Goal: Transaction & Acquisition: Purchase product/service

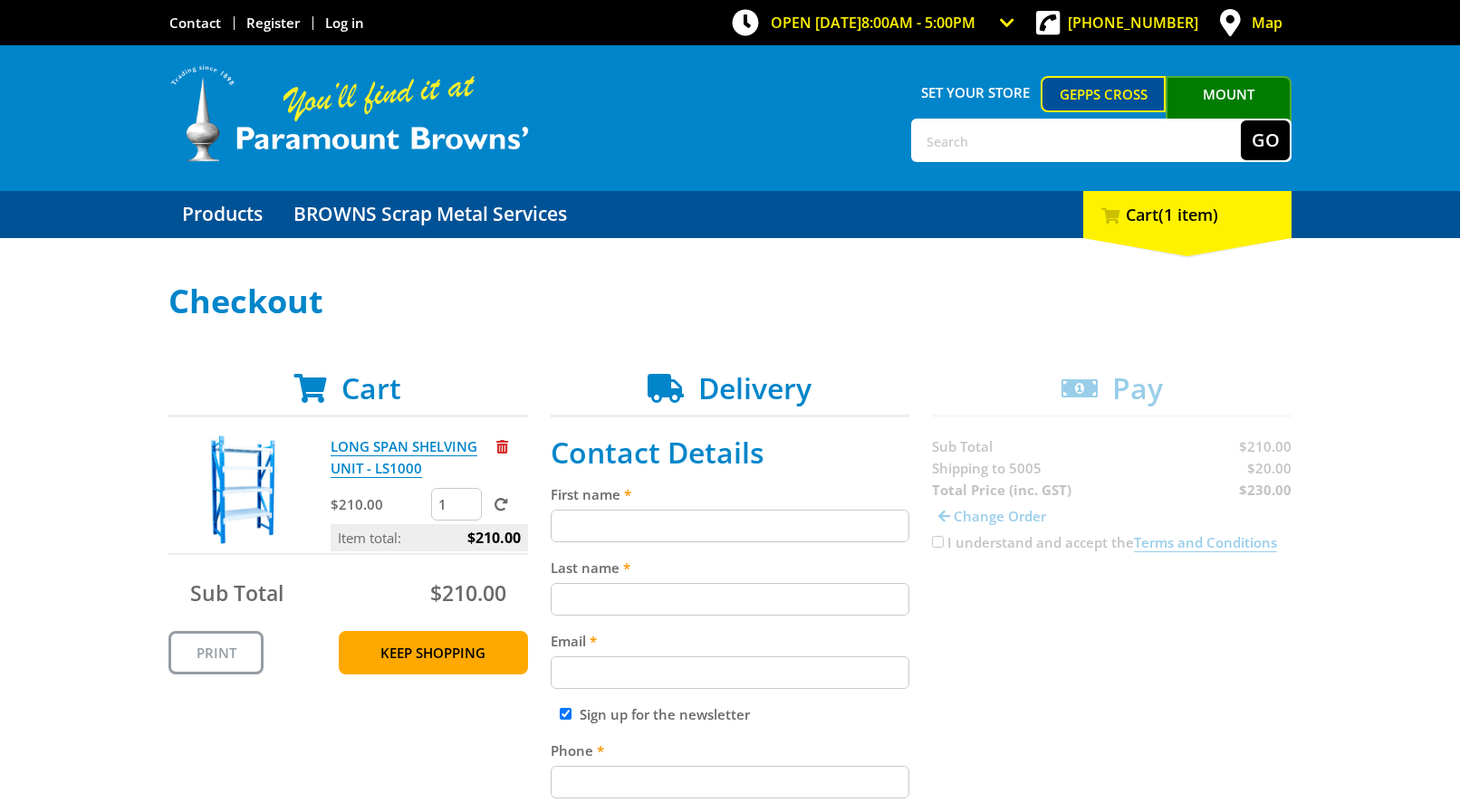
click at [571, 520] on input "First name" at bounding box center [730, 526] width 360 height 33
type input "[PERSON_NAME]"
click at [564, 601] on input "Last name" at bounding box center [730, 599] width 360 height 33
type input "[PERSON_NAME]"
click at [567, 671] on input "Email" at bounding box center [730, 673] width 360 height 33
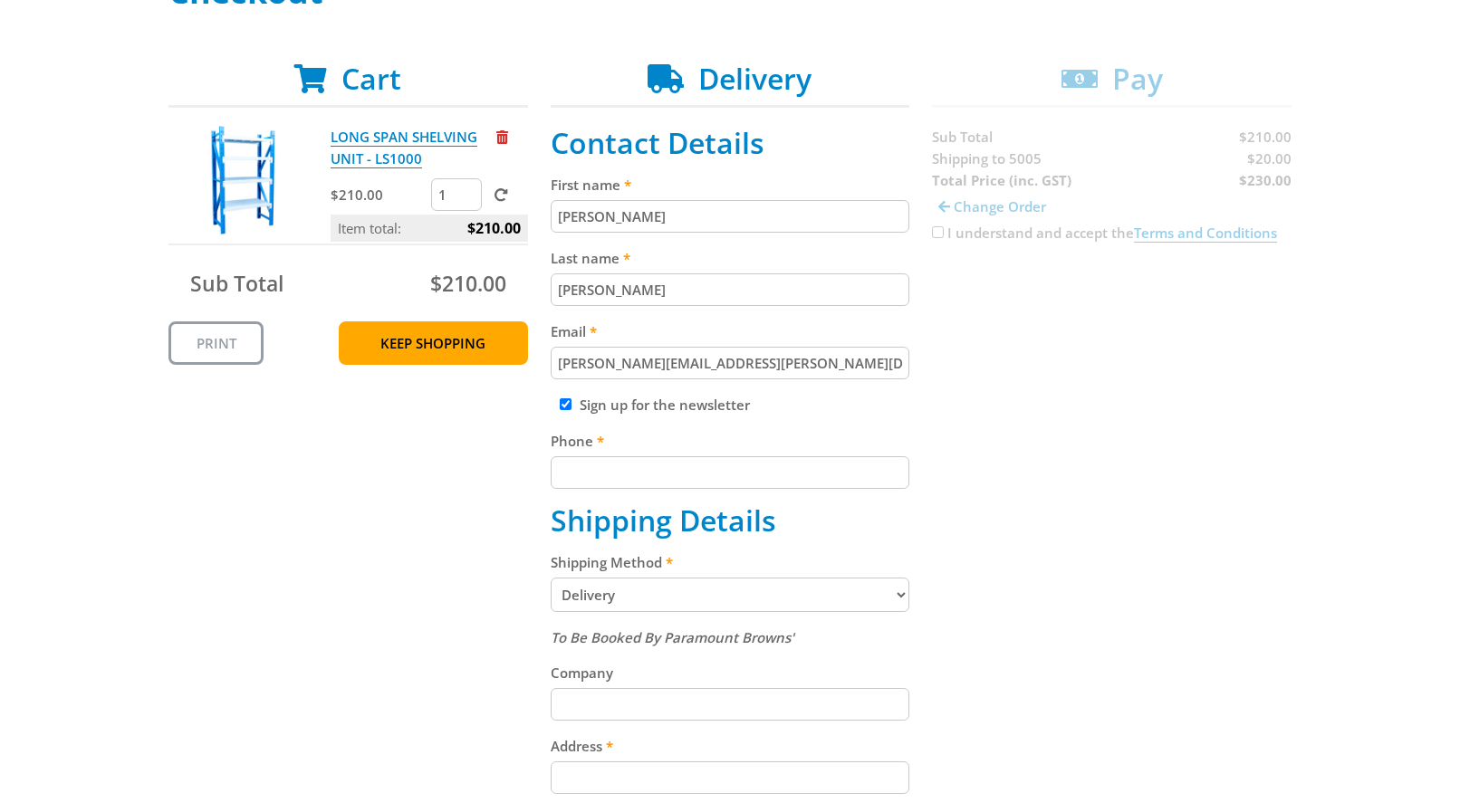
scroll to position [370, 0]
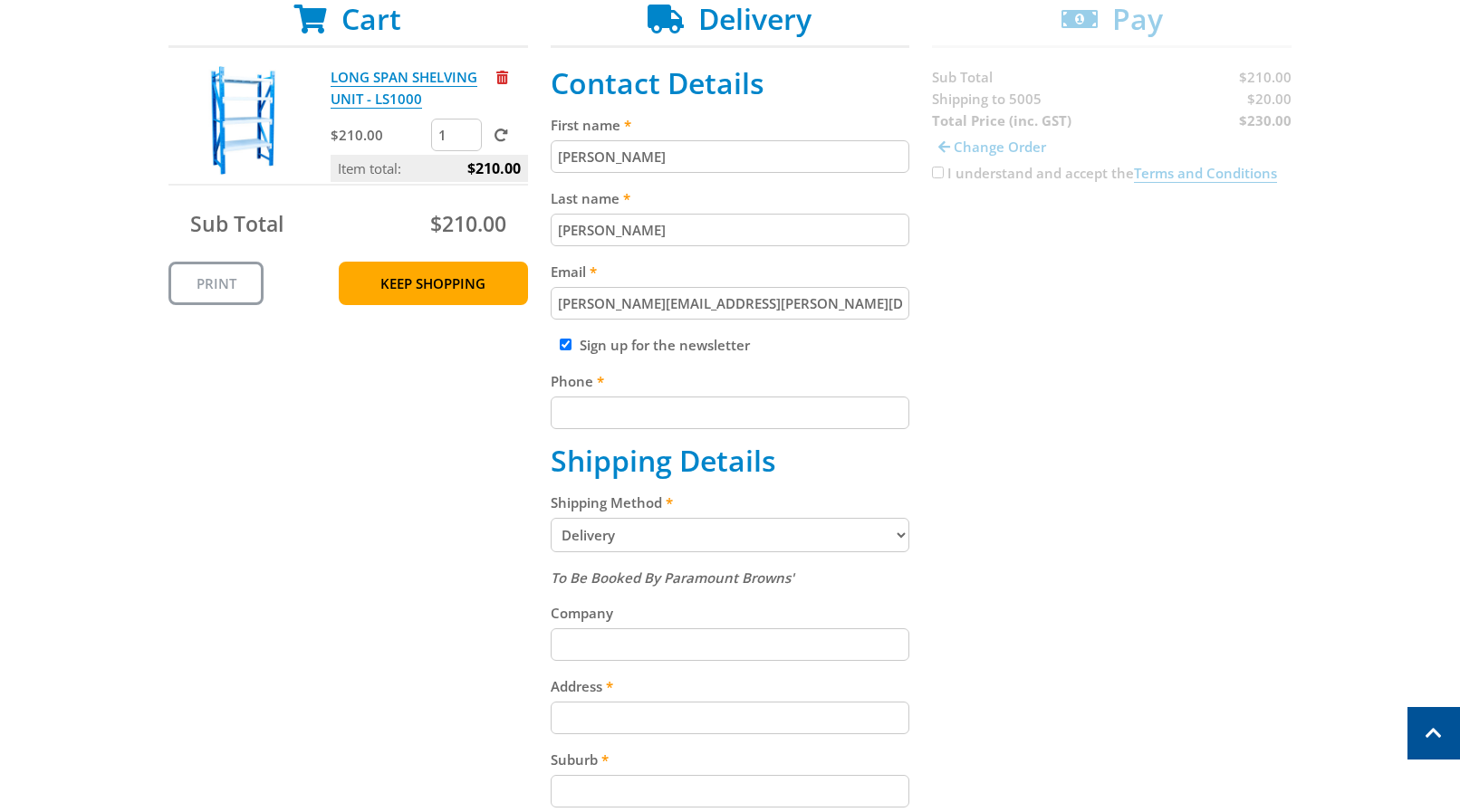
type input "[PERSON_NAME][EMAIL_ADDRESS][PERSON_NAME][DOMAIN_NAME]"
click at [571, 414] on input "Phone" at bounding box center [730, 413] width 360 height 33
type input "0883133708"
click at [551, 517] on select "Pickup from Gepps Cross Delivery" at bounding box center [730, 534] width 360 height 34
click at [422, 522] on div "Cart LONG SPAN SHELVING UNIT - LS1000 $210.00 1 Item total: $210.00 Sub Total $…" at bounding box center [730, 581] width 1123 height 1158
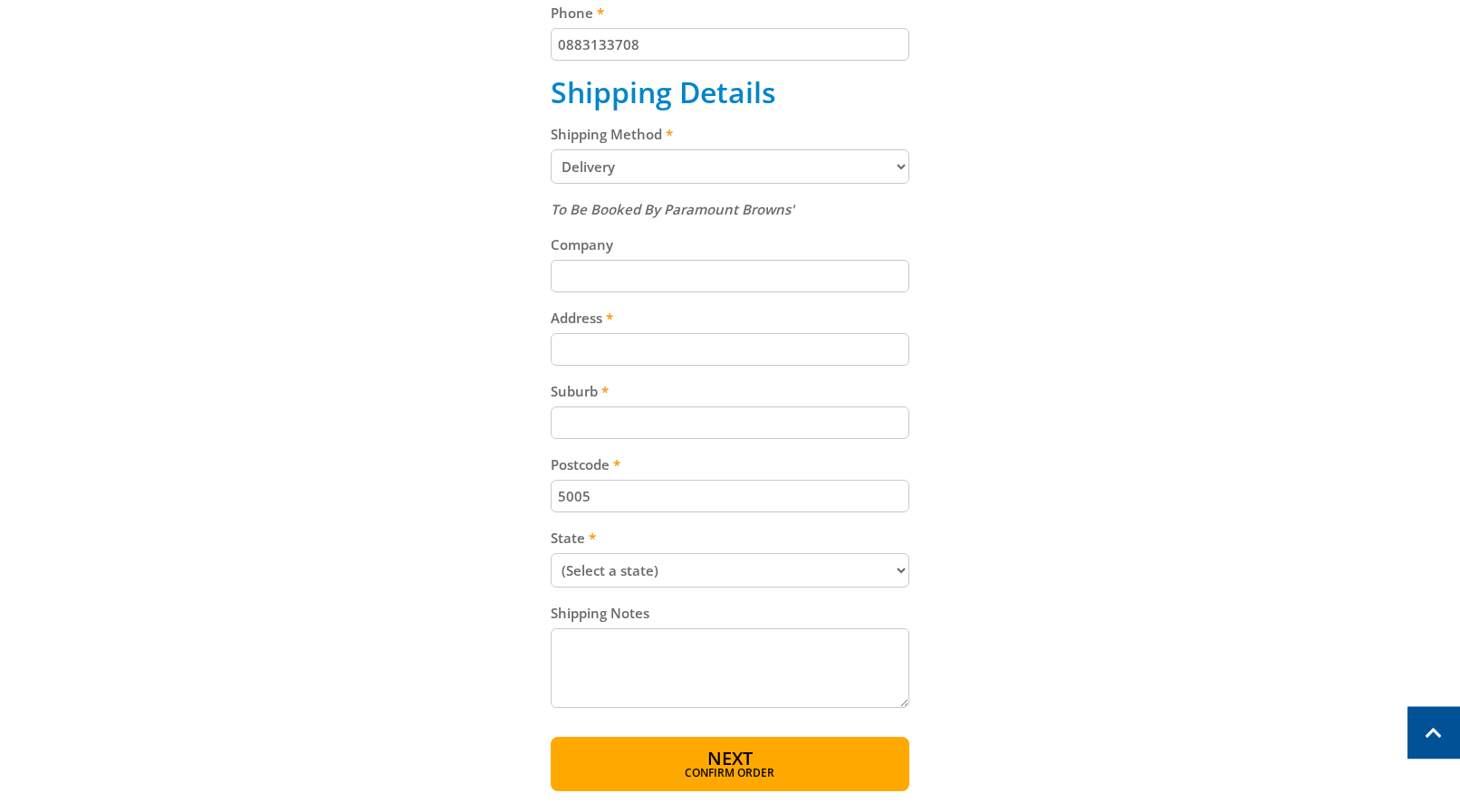
scroll to position [739, 0]
click at [572, 272] on input "Company" at bounding box center [730, 275] width 360 height 33
type input "University of Adelaide"
click at [565, 347] on input "Address" at bounding box center [730, 348] width 360 height 33
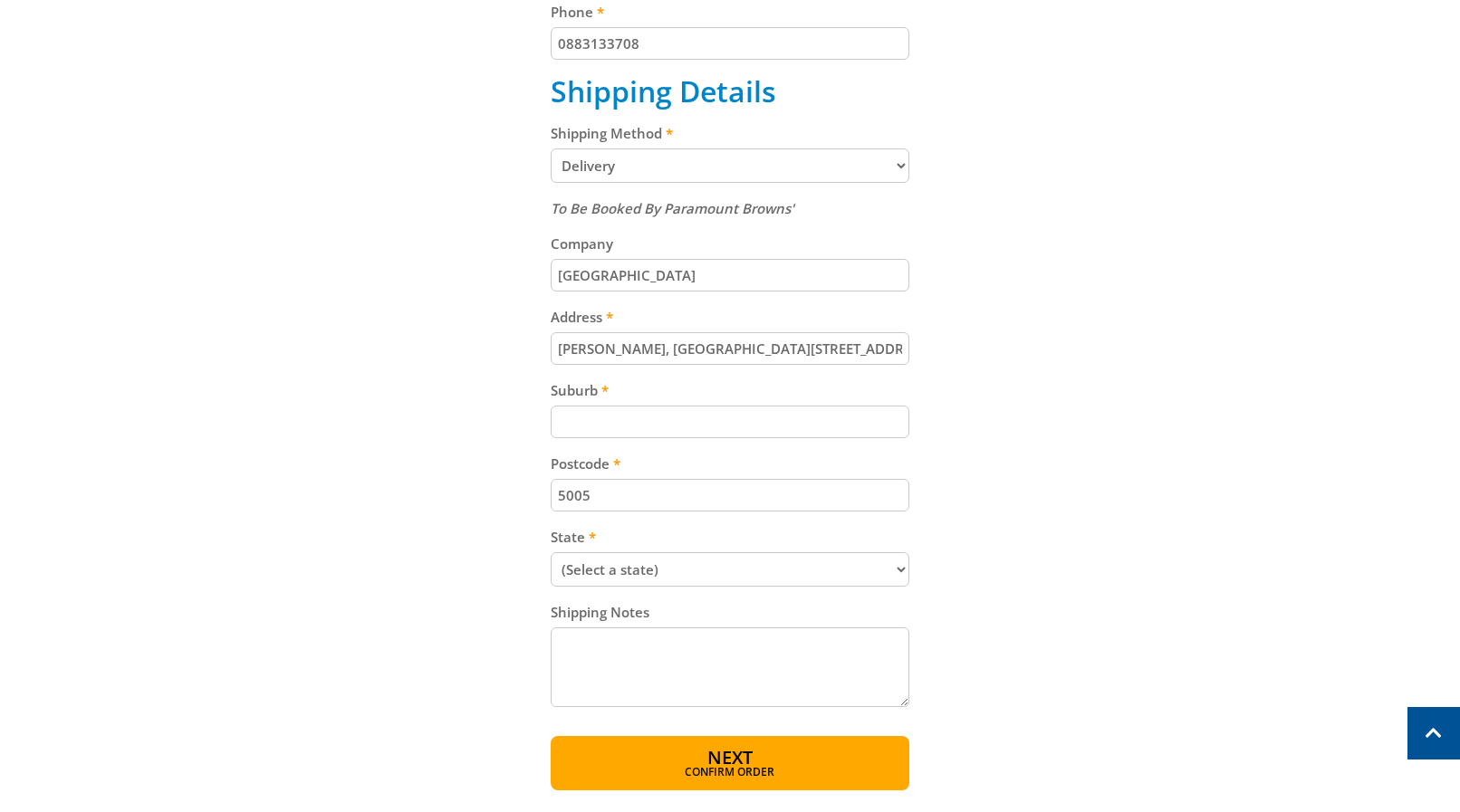
click at [677, 350] on input "Elder Hall, Gate 22 North Terrace" at bounding box center [730, 348] width 360 height 33
click at [619, 348] on input "Elder Hall, Gate 22, North Terrace" at bounding box center [730, 348] width 360 height 33
drag, startPoint x: 679, startPoint y: 346, endPoint x: 629, endPoint y: 350, distance: 50.2
click at [629, 350] on input "Elder Hall, Gate 22, North Terrace" at bounding box center [730, 348] width 360 height 33
type input "Elder Hall, North Terrace"
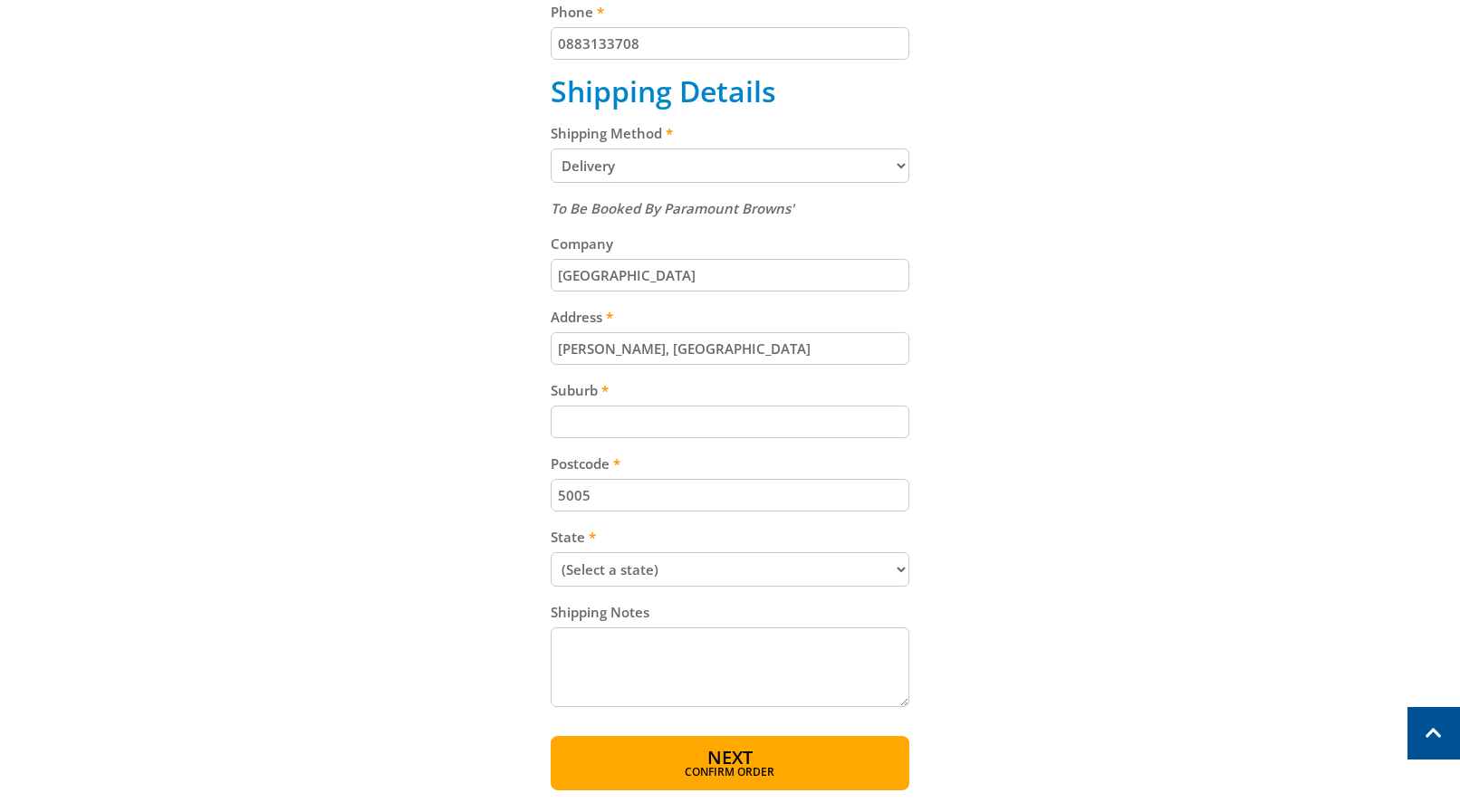
click at [574, 416] on input "Suburb" at bounding box center [730, 422] width 360 height 33
type input "Adelaide"
click at [551, 552] on select "(Select a state) South Australia Victoria New South Wales Queensland Western Au…" at bounding box center [730, 569] width 360 height 34
select select "SA"
click option "South Australia" at bounding box center [0, 0] width 0 height 0
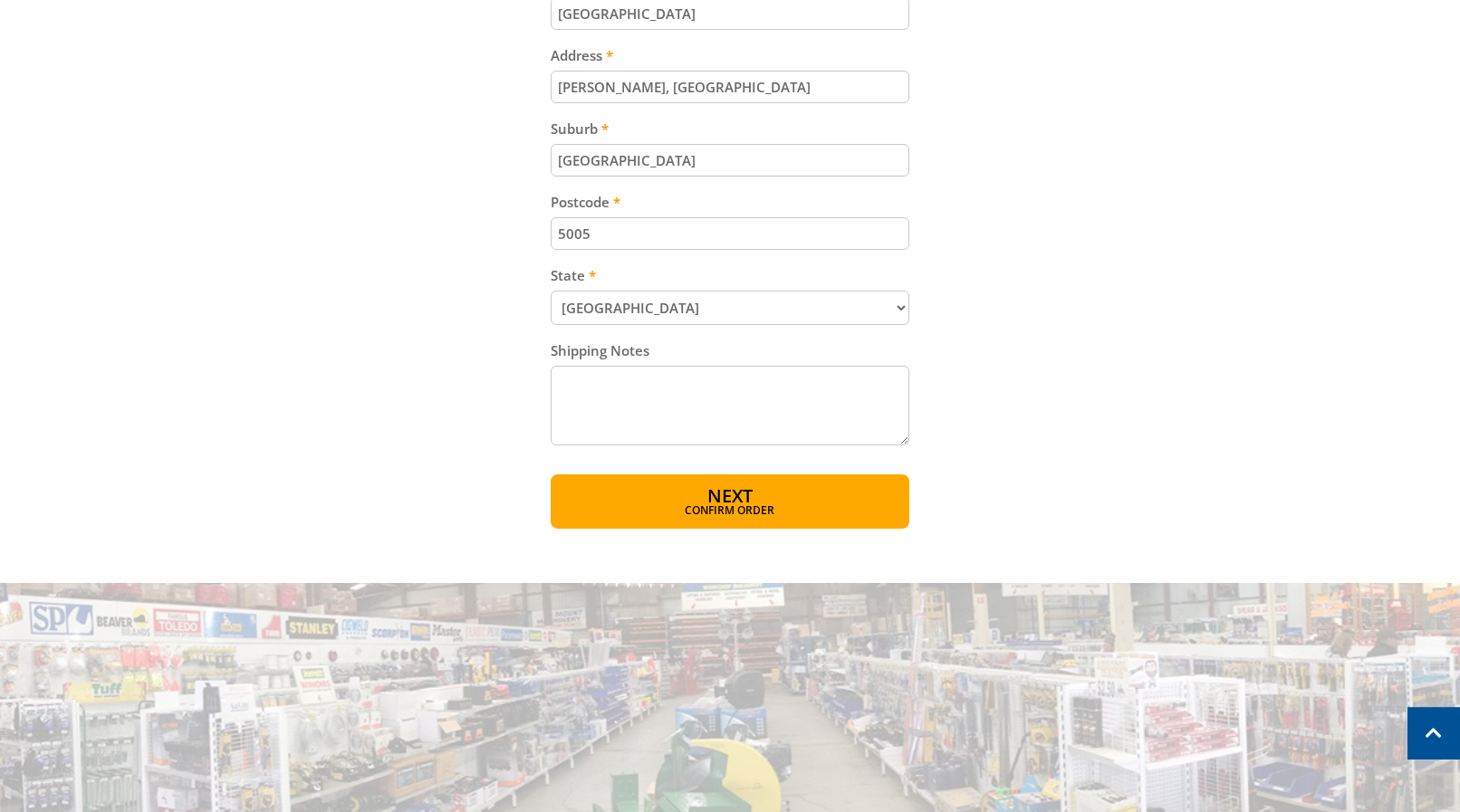
scroll to position [1015, 0]
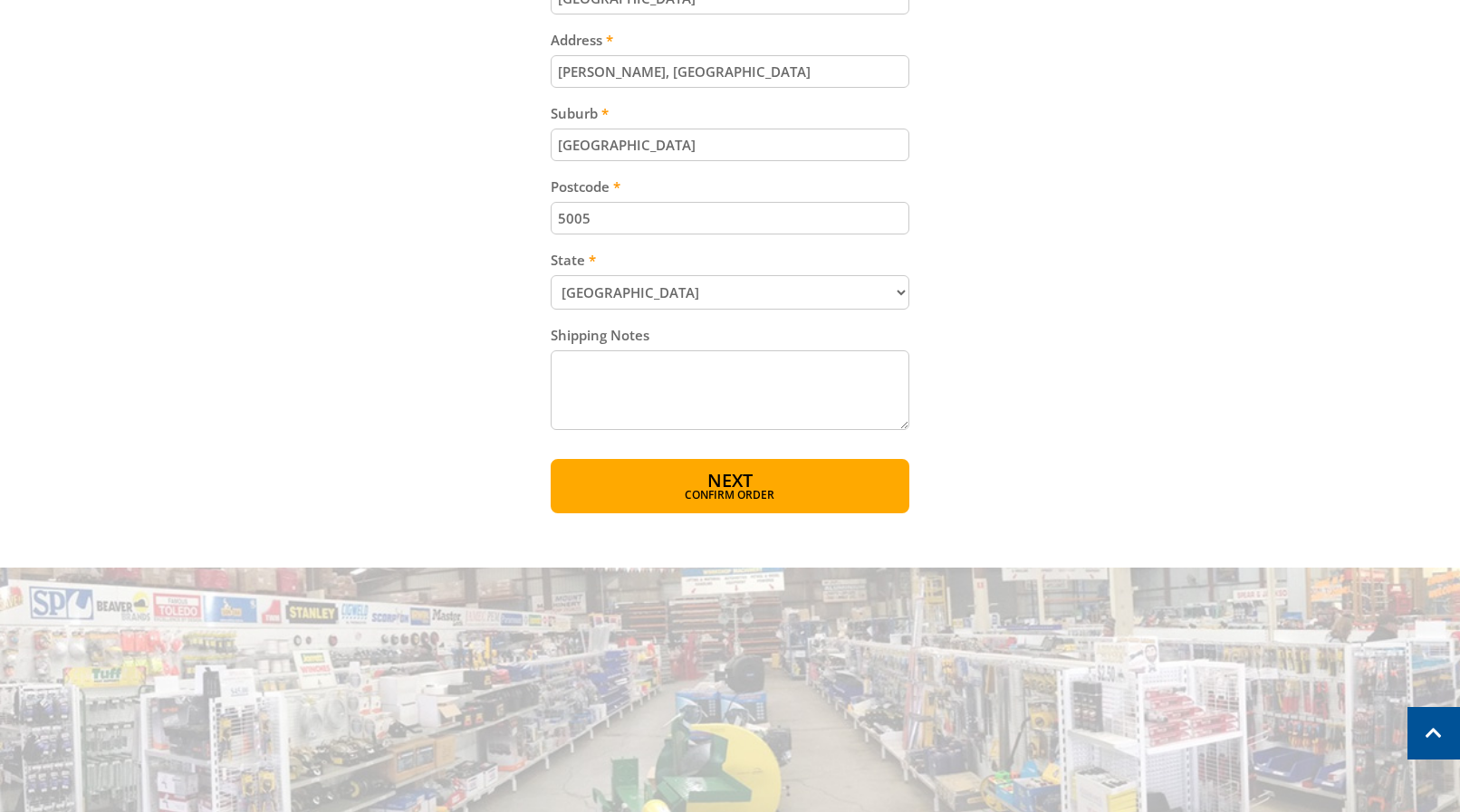
click at [563, 359] on textarea "Shipping Notes" at bounding box center [730, 390] width 360 height 80
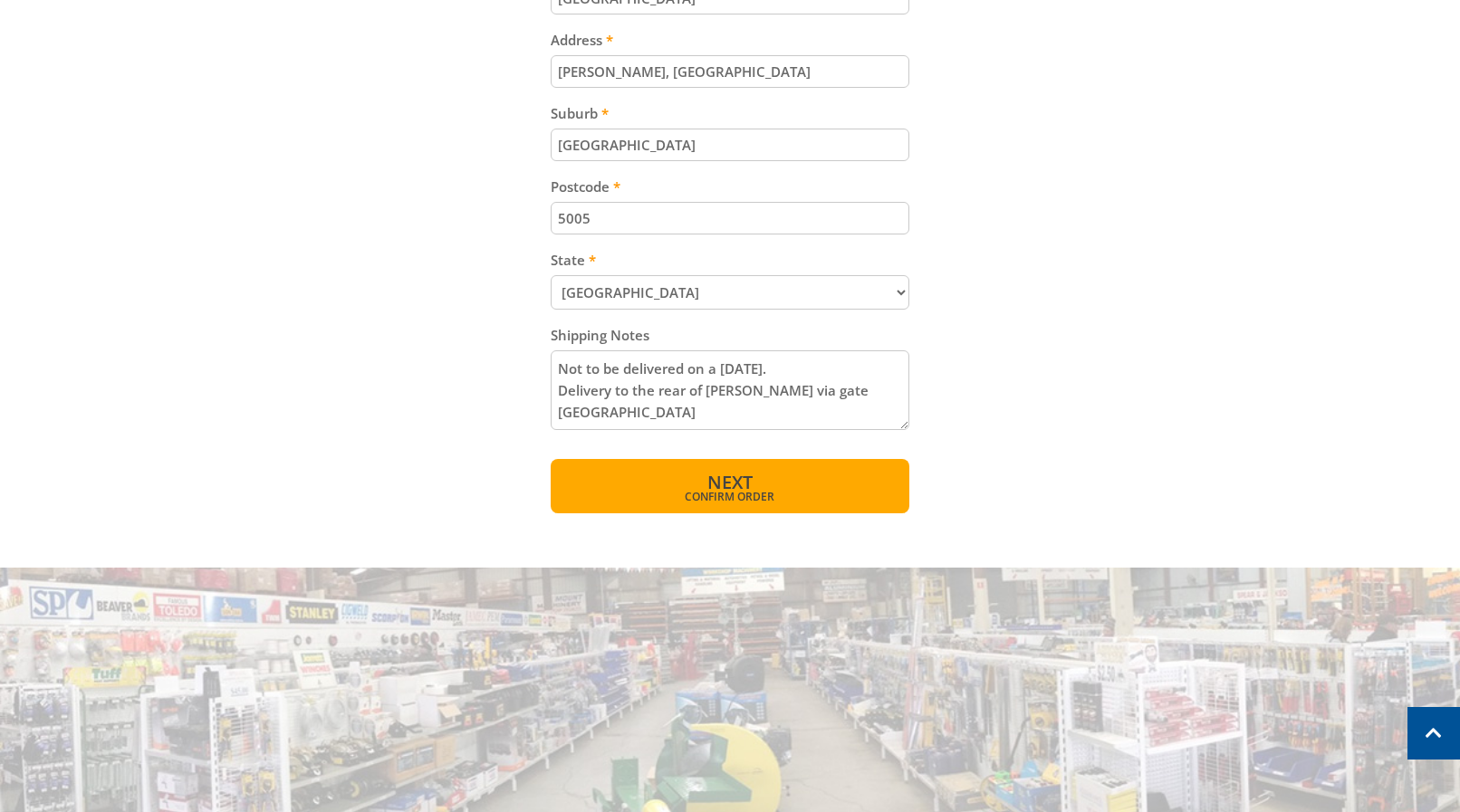
type textarea "Not to be delivered on a Friday. Delivery to the rear of Elder Hall via gate 22…"
click at [684, 470] on button "Next Confirm order" at bounding box center [730, 486] width 360 height 54
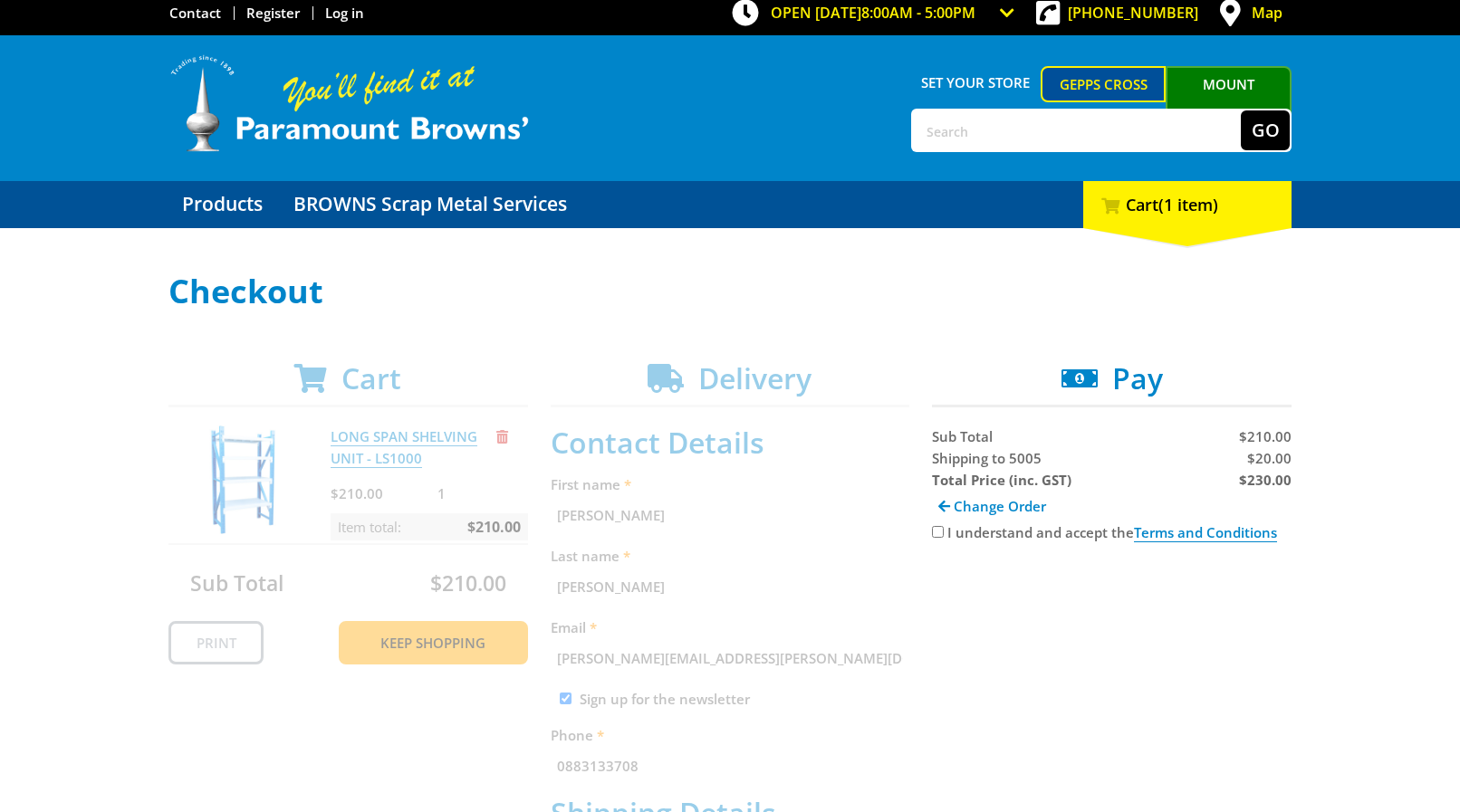
scroll to position [0, 0]
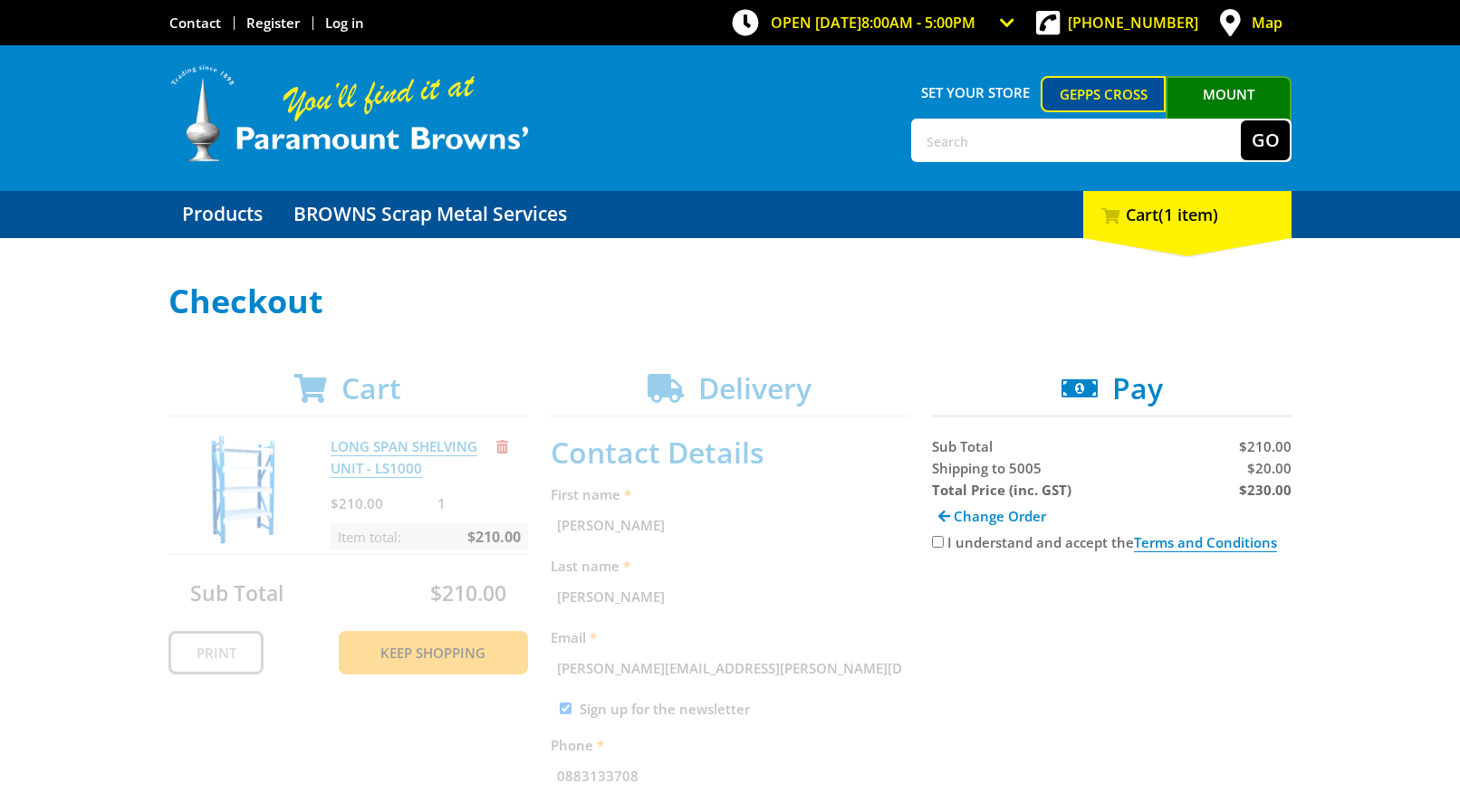
click at [939, 541] on input "I understand and accept the Terms and Conditions" at bounding box center [938, 542] width 12 height 12
checkbox input "true"
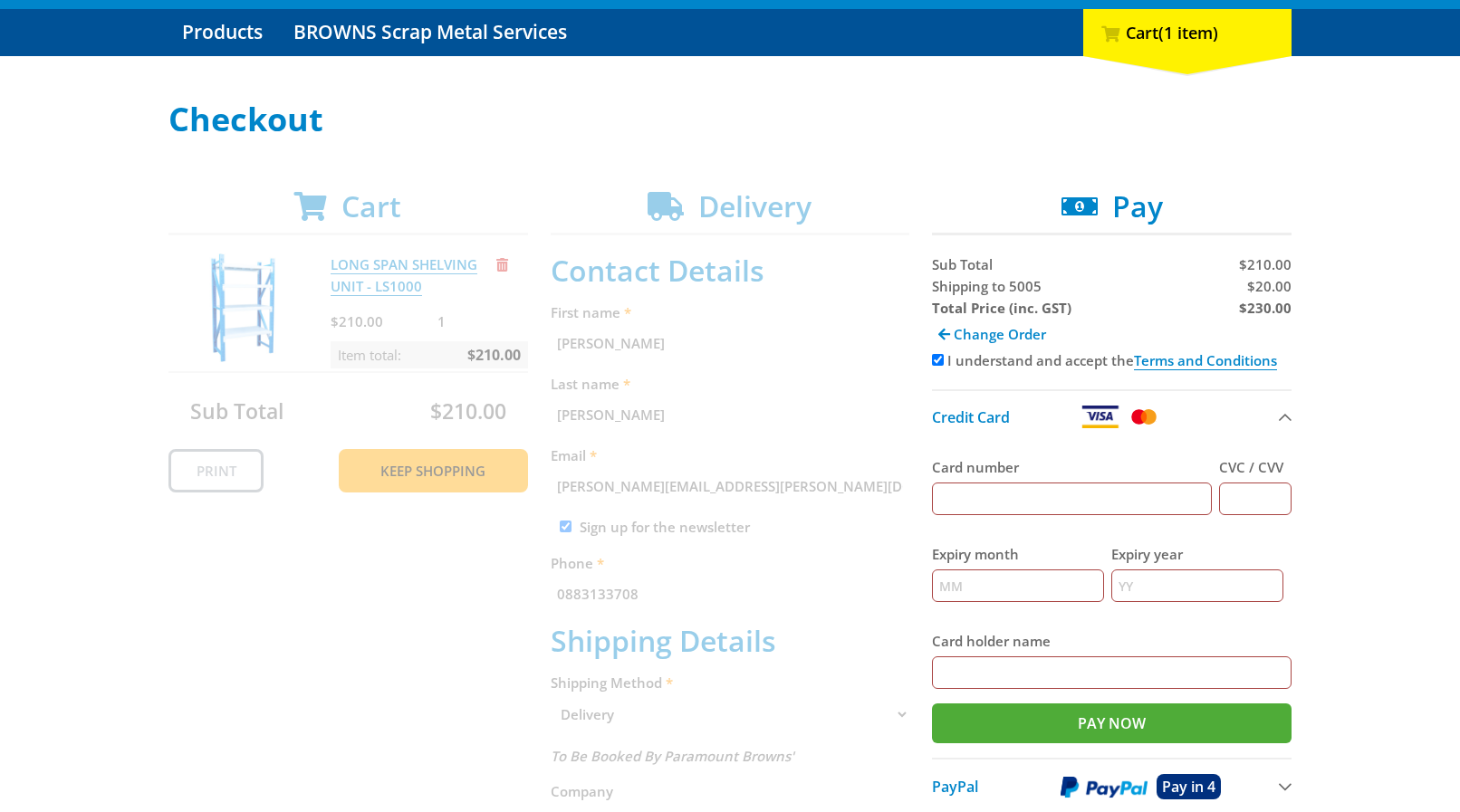
scroll to position [277, 0]
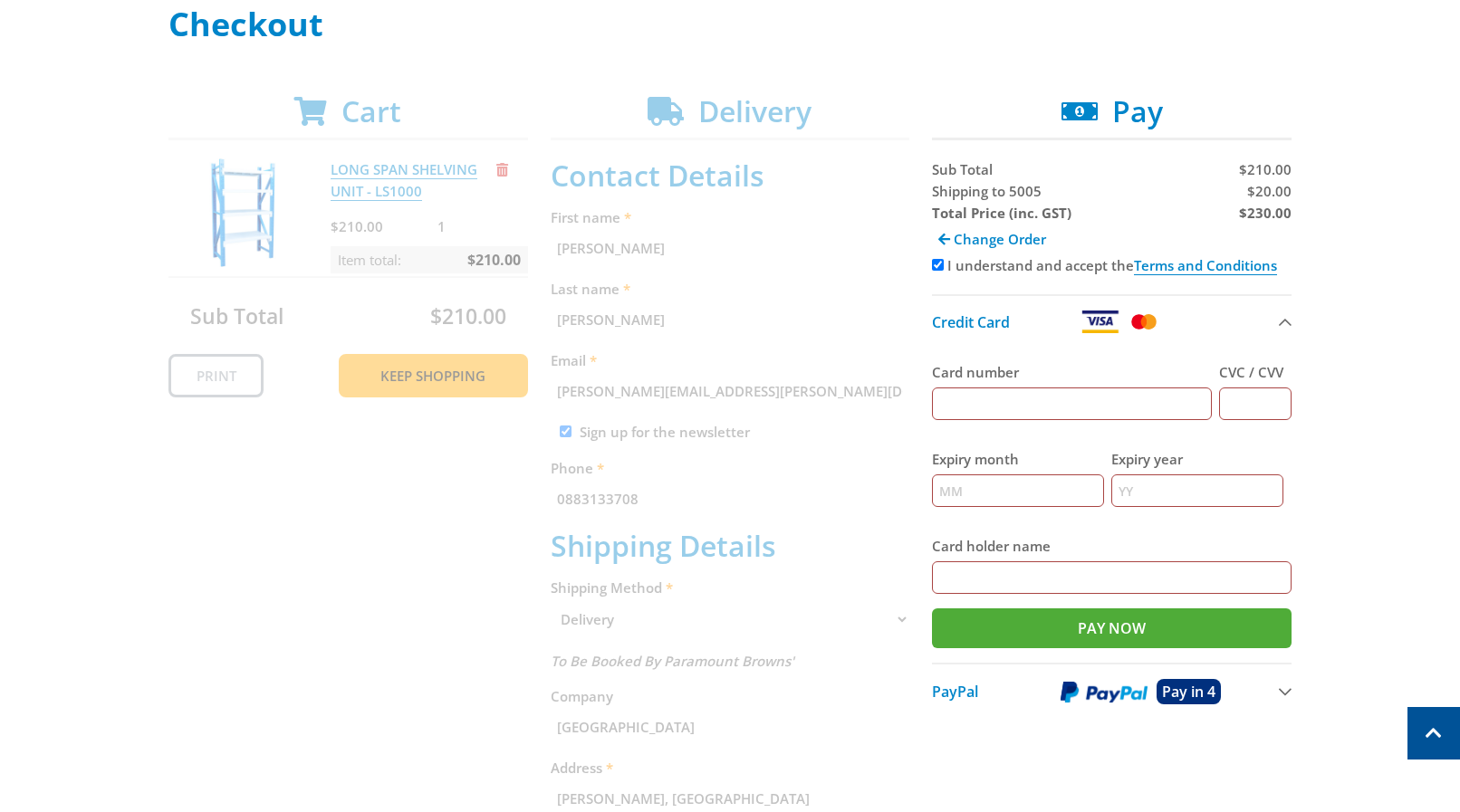
click at [947, 404] on input "Card number" at bounding box center [1072, 403] width 280 height 33
type input "5353191008293366"
click at [1247, 399] on input "CVC / CVV" at bounding box center [1256, 403] width 72 height 33
type input "822"
click at [963, 481] on input "Expiry month" at bounding box center [1018, 491] width 172 height 33
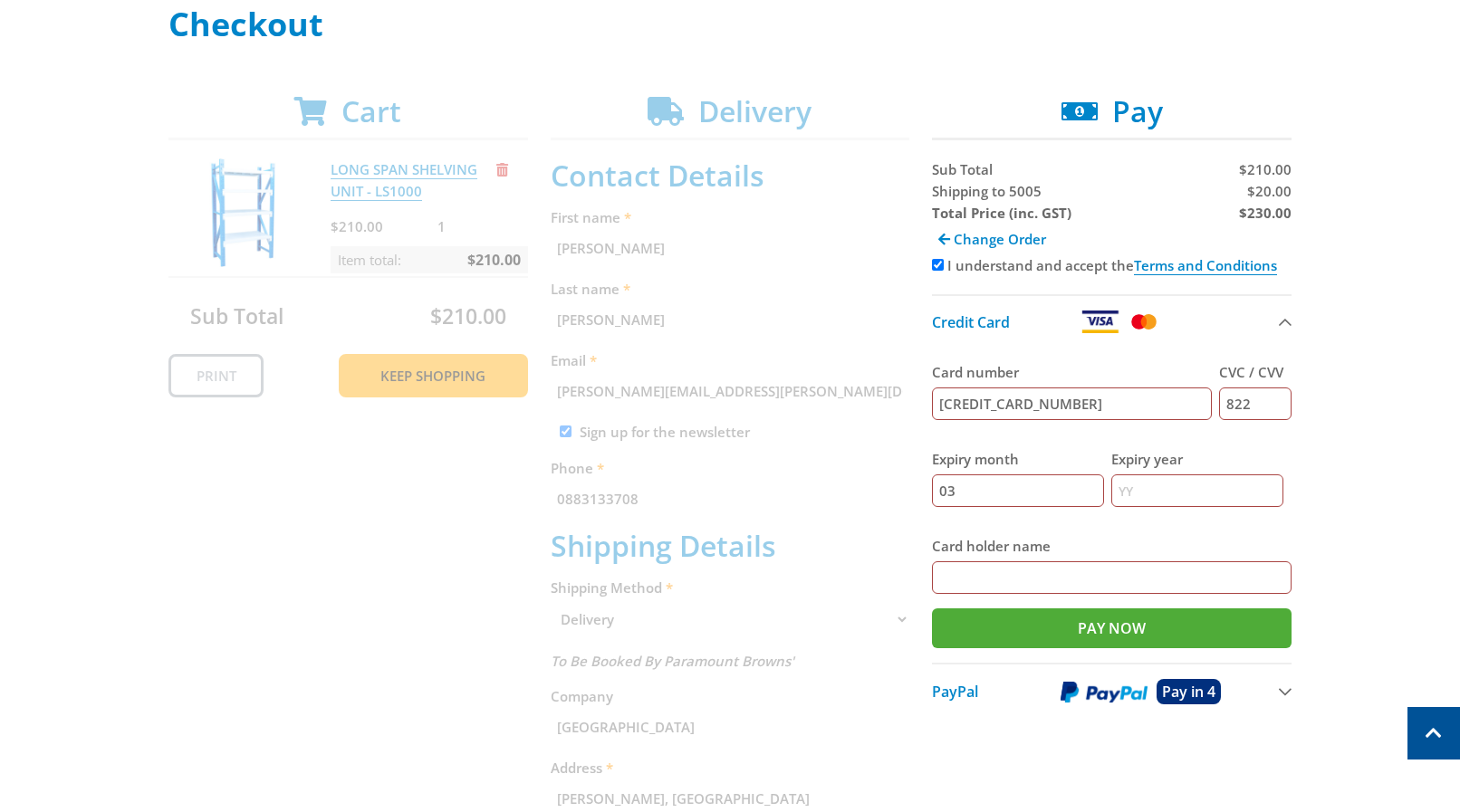
type input "03"
click at [1148, 493] on input "Expiry year" at bounding box center [1197, 491] width 172 height 33
type input "27"
click at [951, 579] on input "Card holder name" at bounding box center [1111, 577] width 360 height 33
type input "Shauna Williams"
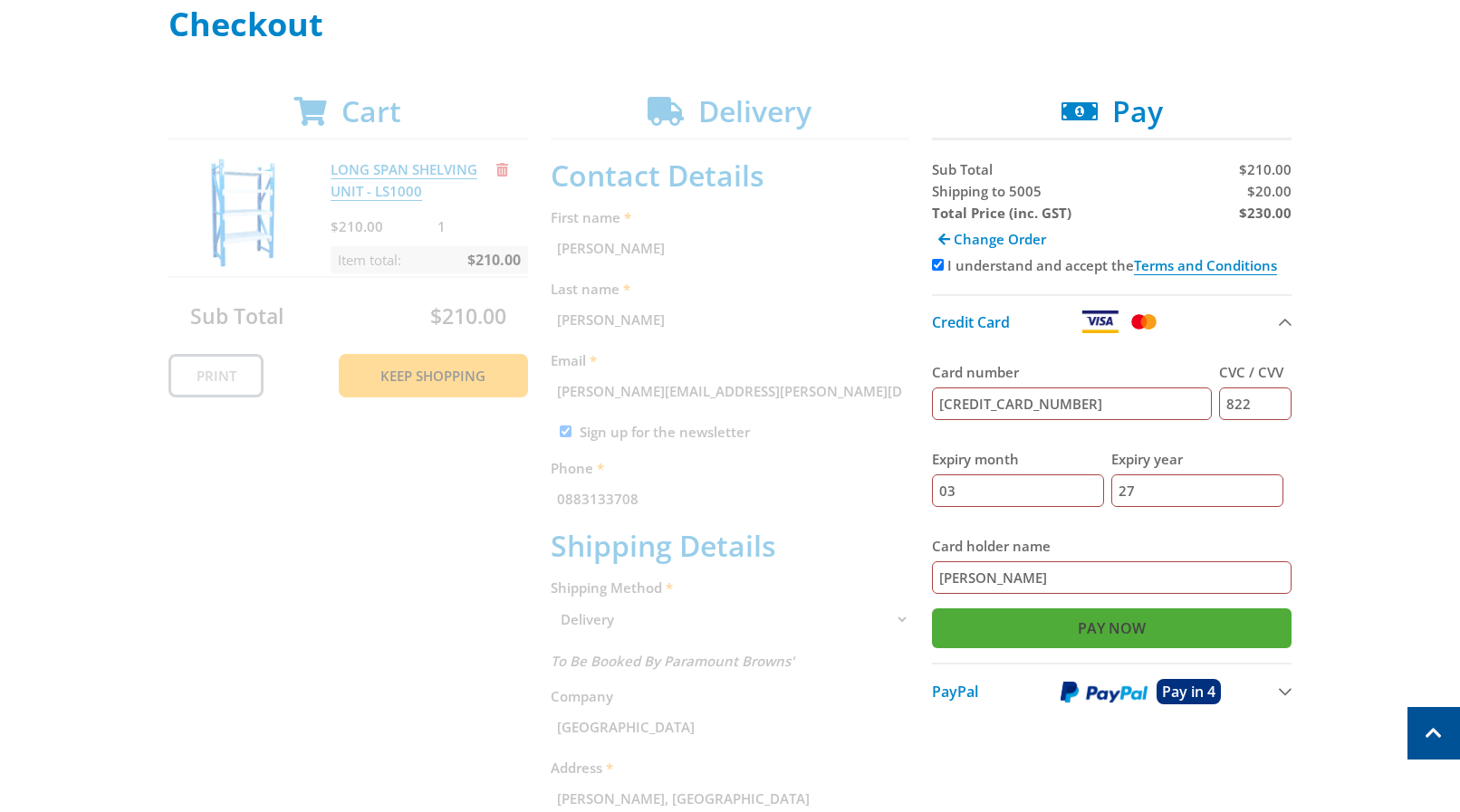
click at [1050, 622] on input "Pay Now" at bounding box center [1111, 628] width 360 height 40
type input "Paying..."
